Goal: Task Accomplishment & Management: Use online tool/utility

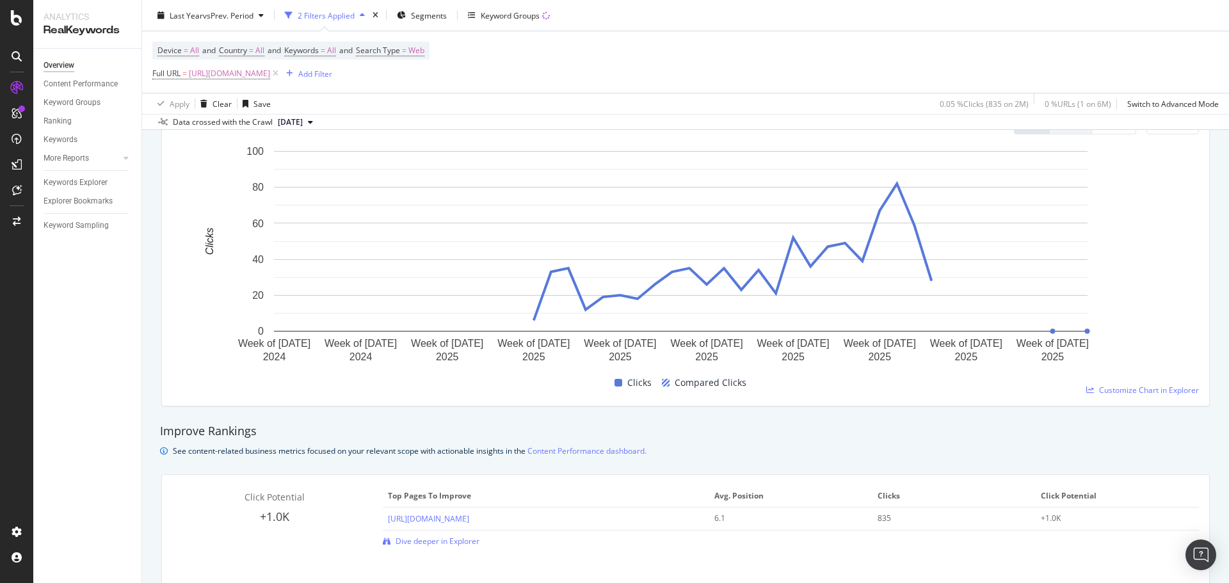
scroll to position [406, 0]
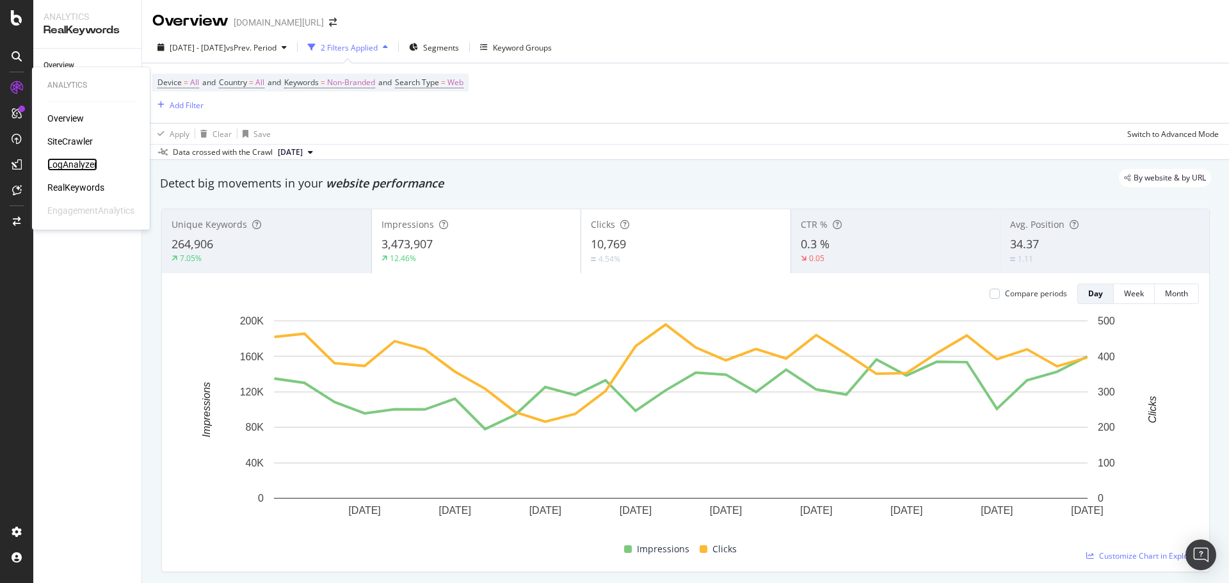
click at [88, 163] on div "LogAnalyzer" at bounding box center [72, 164] width 50 height 13
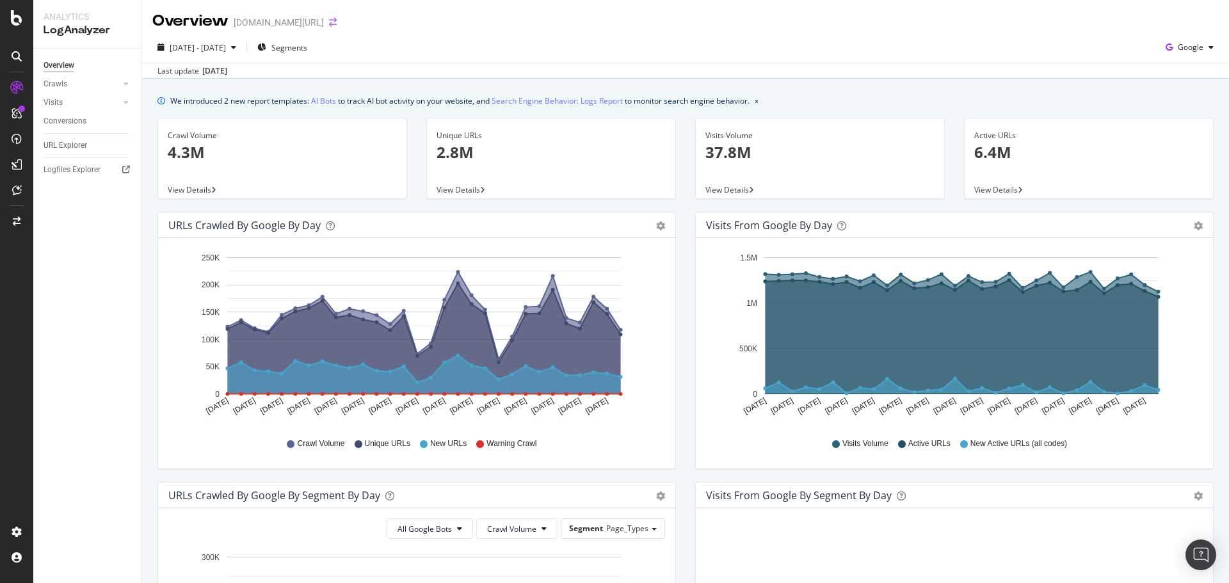
click at [310, 26] on div "Overview [DOMAIN_NAME][URL]" at bounding box center [250, 21] width 197 height 22
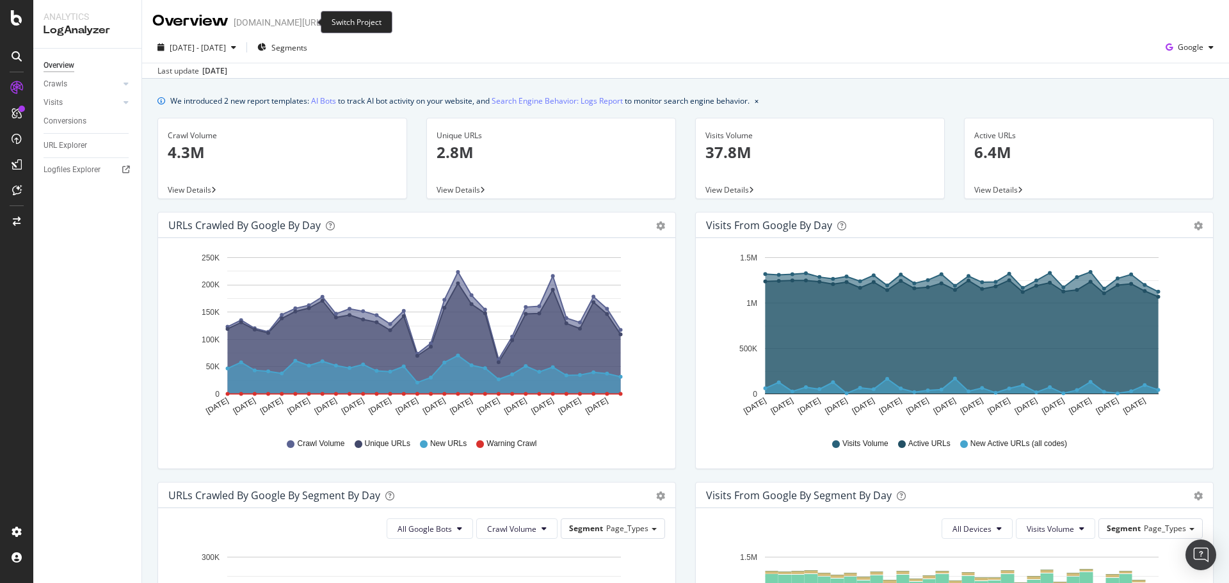
click at [329, 22] on icon "arrow-right-arrow-left" at bounding box center [333, 22] width 8 height 9
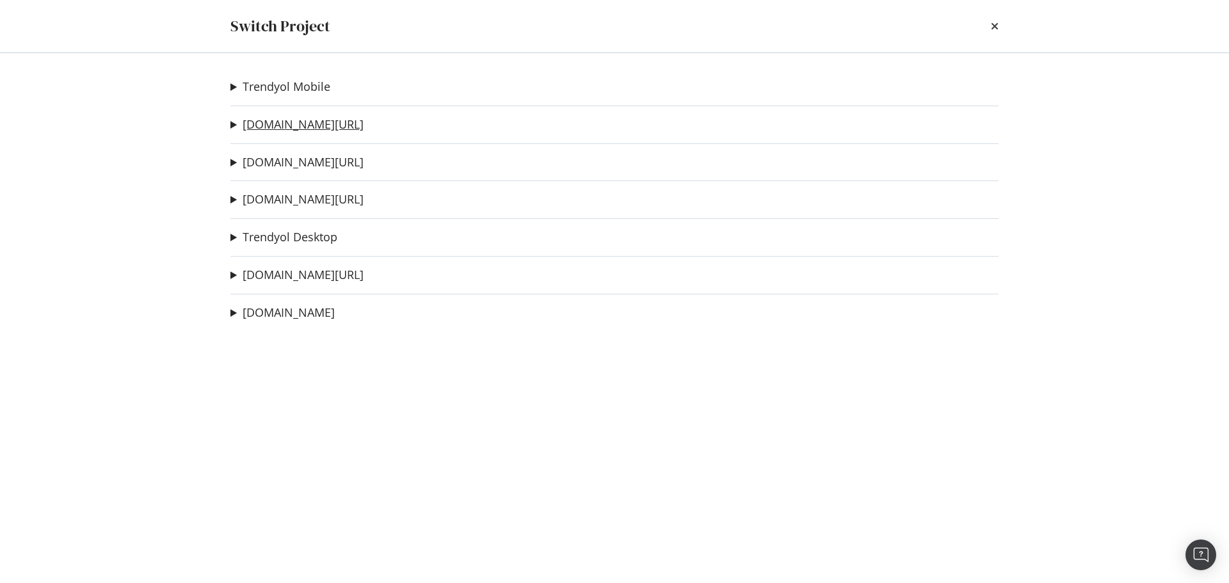
click at [305, 124] on link "trendyol.com/ar" at bounding box center [303, 124] width 121 height 13
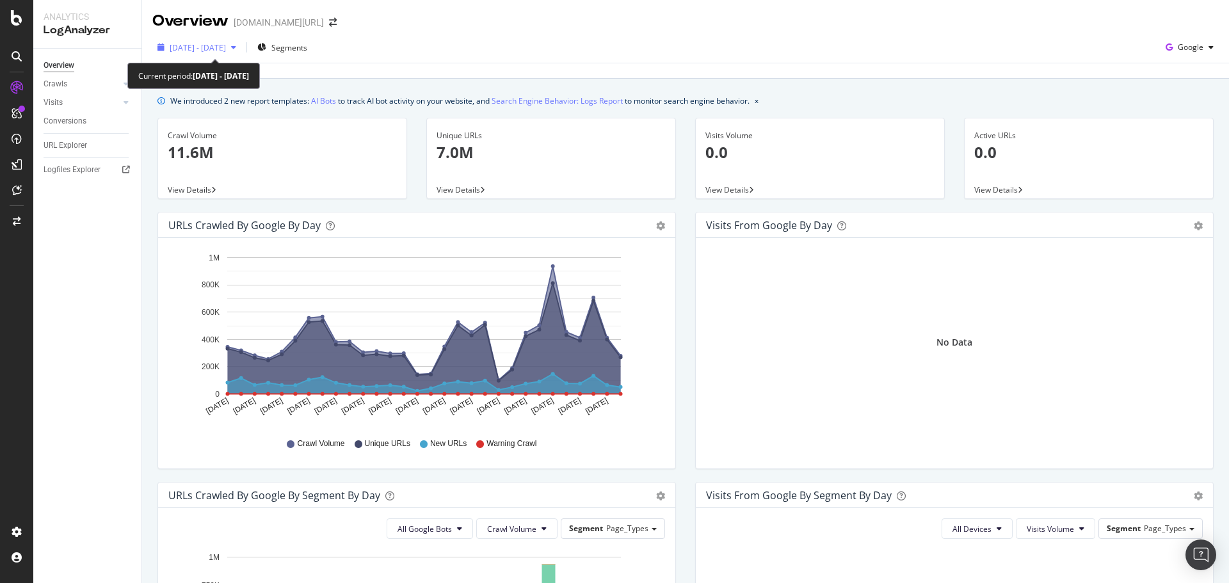
click at [226, 51] on span "2025 Aug. 21st - Sep. 19th" at bounding box center [198, 47] width 56 height 11
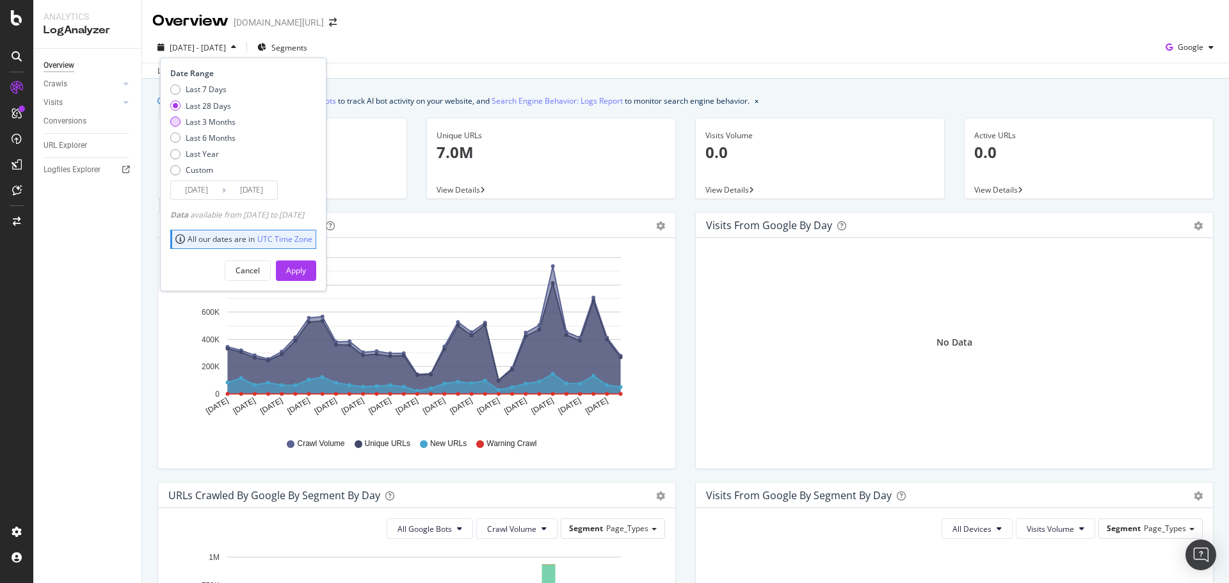
click at [207, 116] on div "Last 3 Months" at bounding box center [211, 121] width 50 height 11
type input "2025/06/20"
click at [306, 278] on div "Apply" at bounding box center [296, 270] width 20 height 19
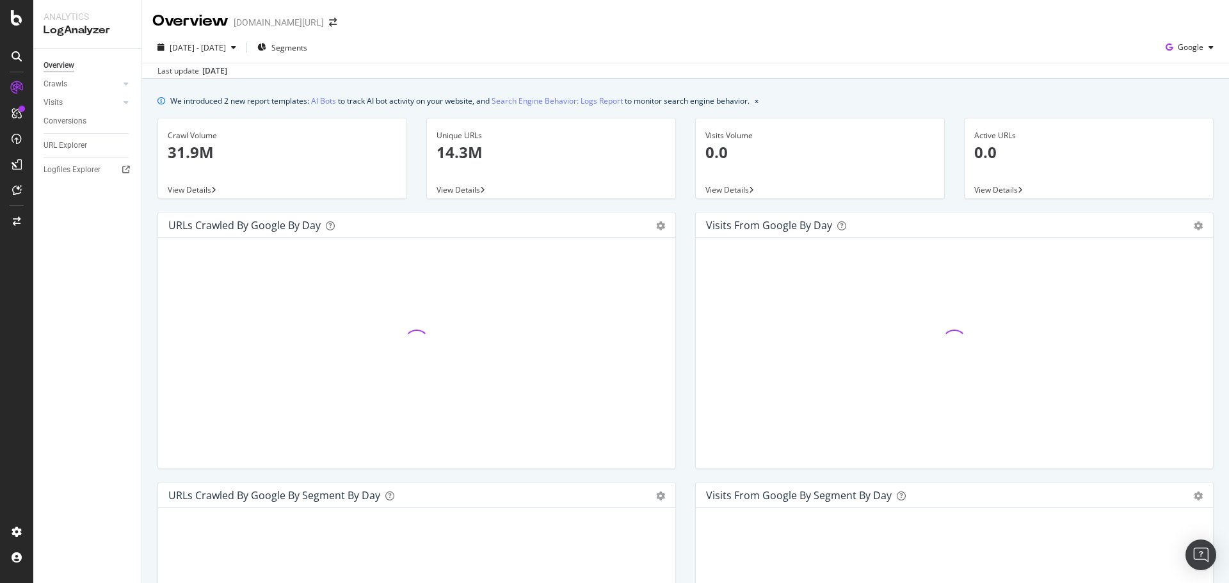
click at [1022, 44] on div "2025 Jun. 20th - Sep. 19th Segments Google" at bounding box center [685, 50] width 1087 height 26
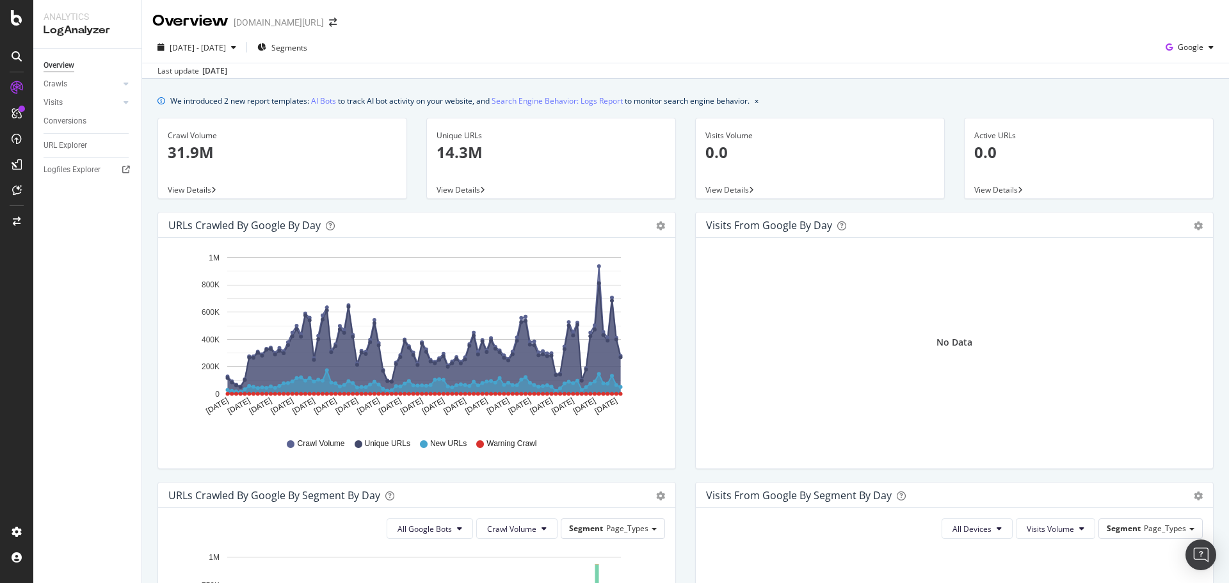
click at [860, 31] on div "Overview trendyol.com/ar" at bounding box center [685, 16] width 1087 height 32
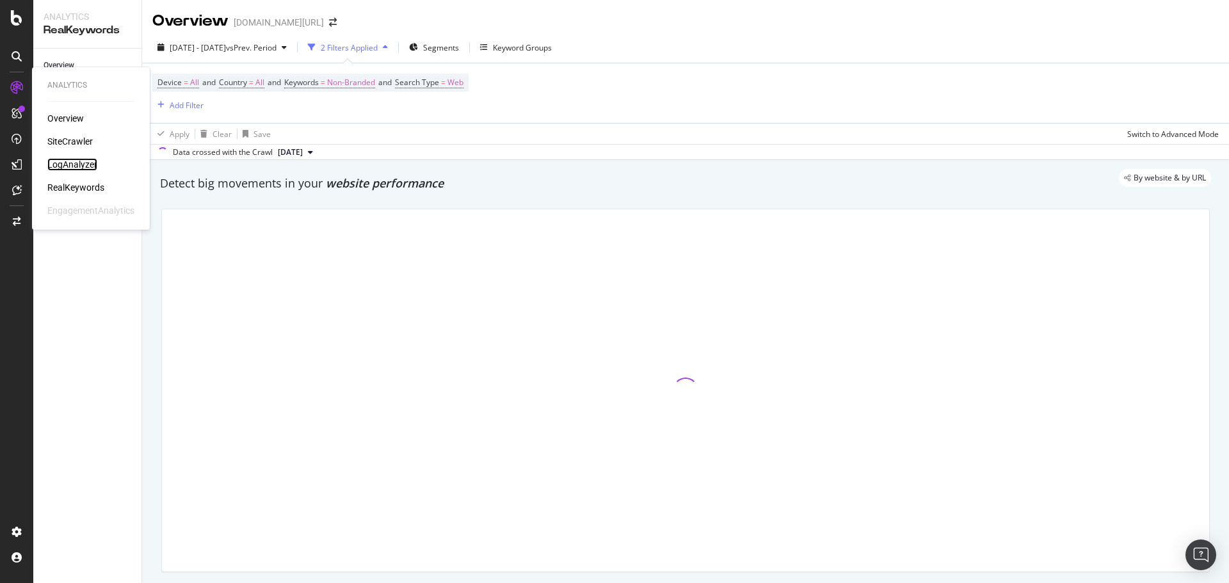
click at [76, 164] on div "LogAnalyzer" at bounding box center [72, 164] width 50 height 13
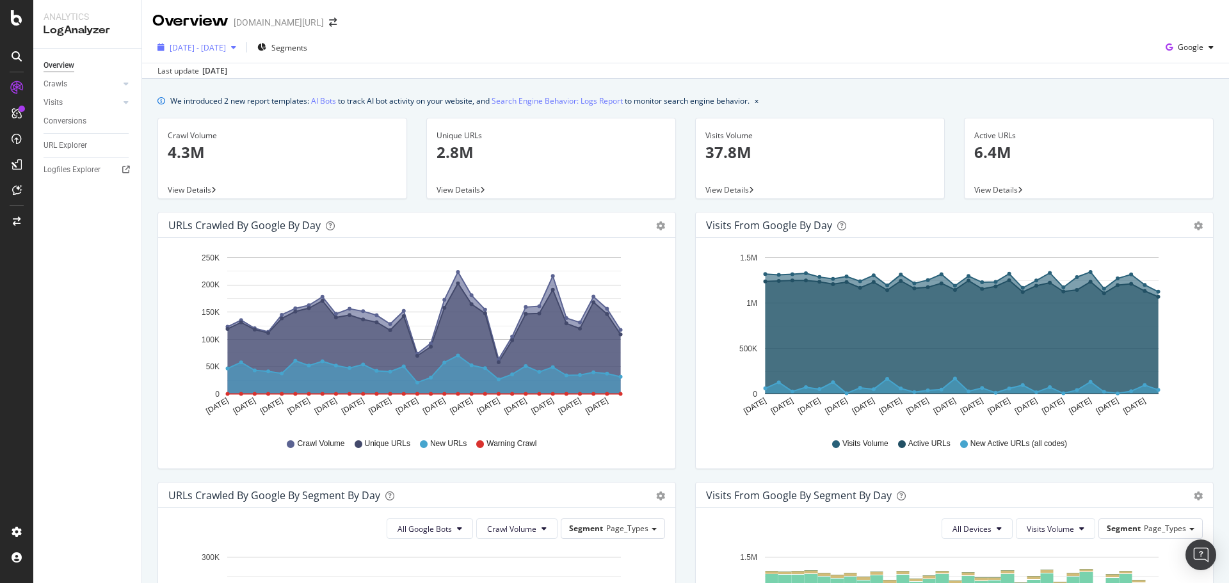
click at [226, 45] on span "2025 Aug. 21st - Sep. 19th" at bounding box center [198, 47] width 56 height 11
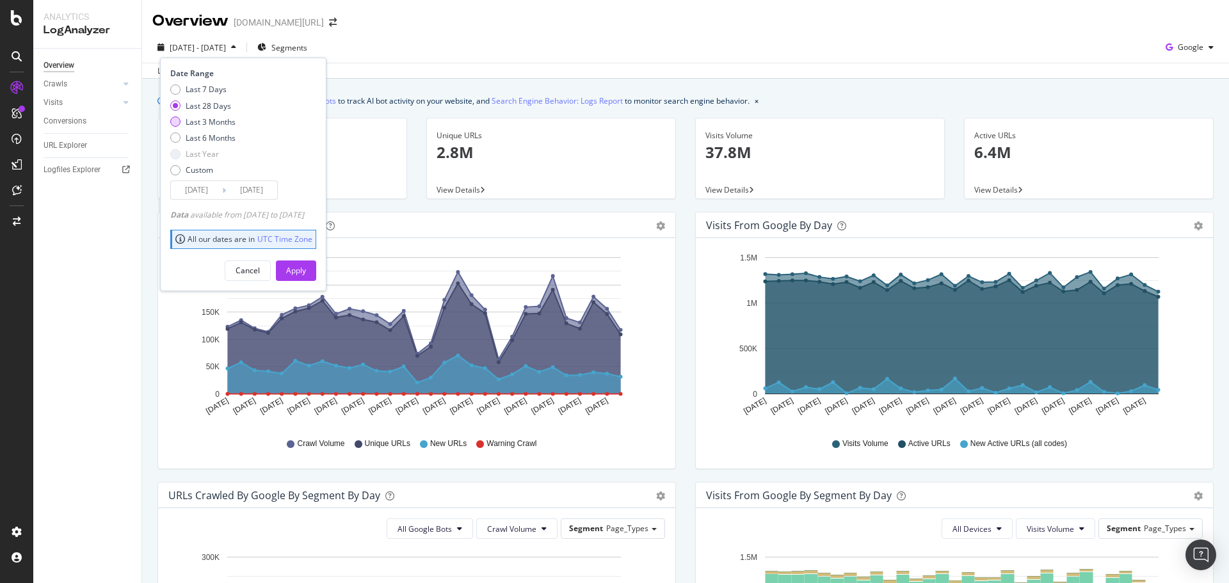
click at [216, 117] on div "Last 3 Months" at bounding box center [211, 121] width 50 height 11
type input "2025/06/20"
click at [306, 266] on div "Apply" at bounding box center [296, 270] width 20 height 11
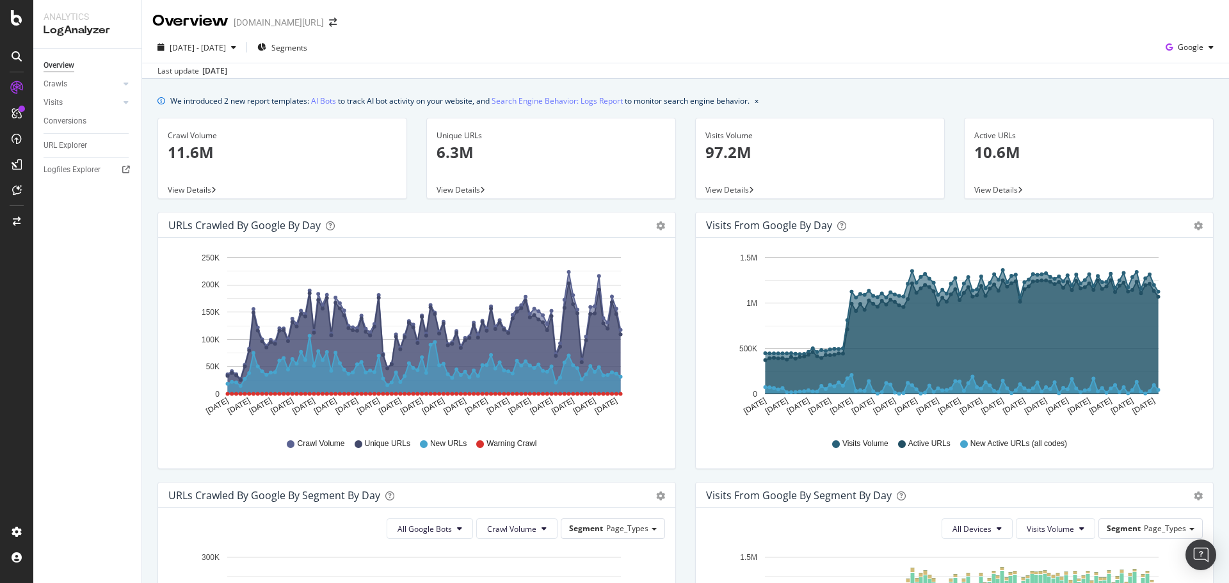
click at [671, 29] on div "Overview trendyol.com/ro" at bounding box center [685, 16] width 1087 height 32
click at [1000, 50] on div "2025 Jun. 20th - Sep. 19th Segments Google" at bounding box center [685, 50] width 1087 height 26
